Goal: Task Accomplishment & Management: Manage account settings

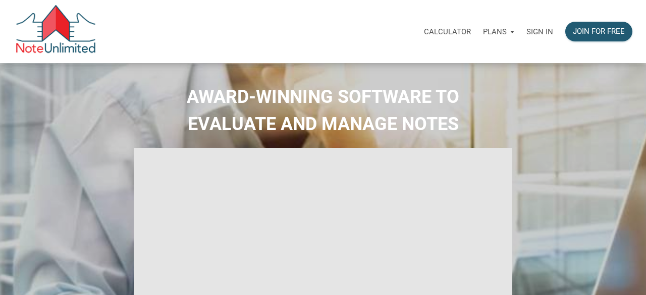
select select
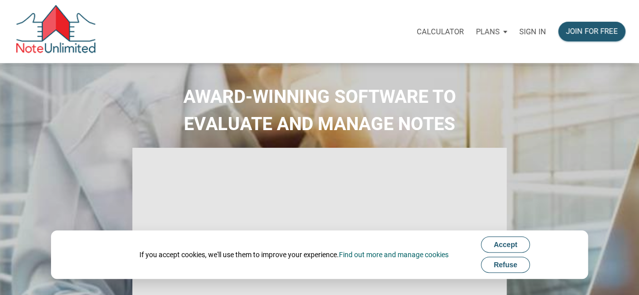
type input "Introduction to new features"
select select
click at [506, 266] on span "Refuse" at bounding box center [505, 265] width 24 height 8
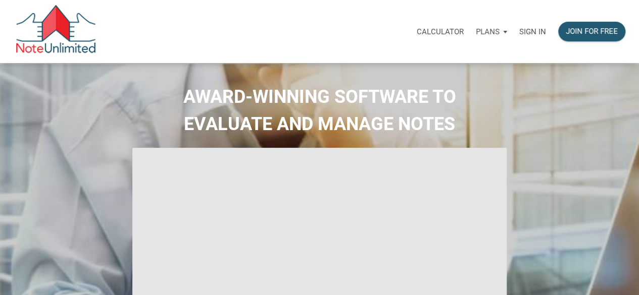
click at [527, 29] on p "Sign in" at bounding box center [532, 31] width 27 height 9
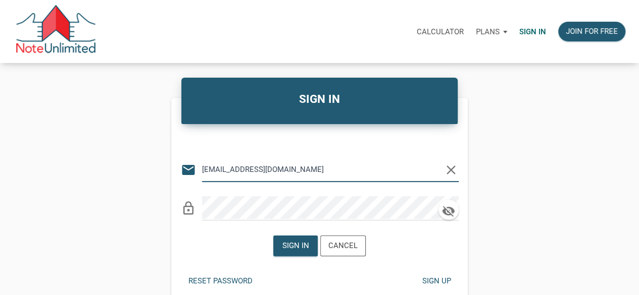
type input "[EMAIL_ADDRESS][DOMAIN_NAME]"
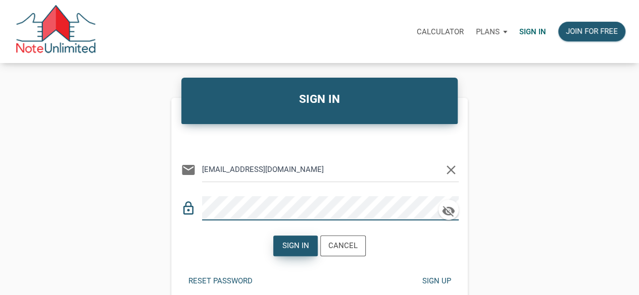
click at [305, 247] on div "Sign in" at bounding box center [295, 246] width 27 height 12
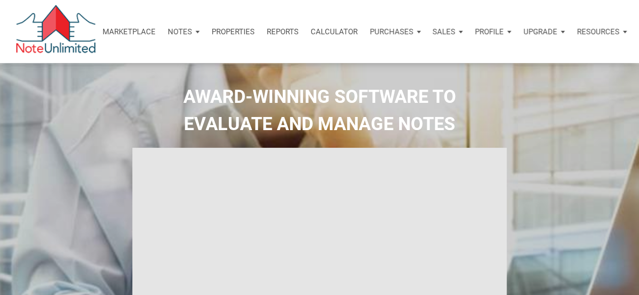
type input "Introduction to new features"
select select
